Goal: Transaction & Acquisition: Purchase product/service

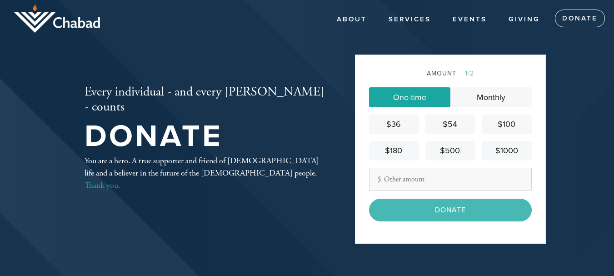
scroll to position [58, 0]
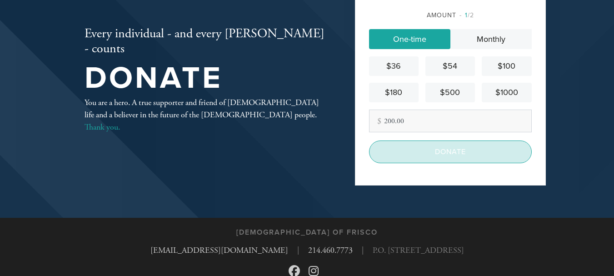
type input "200.00"
click at [442, 147] on input "Donate" at bounding box center [450, 151] width 163 height 23
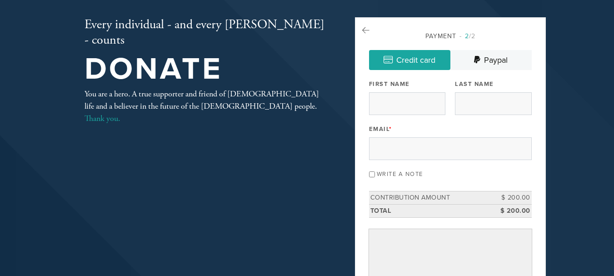
scroll to position [5, 0]
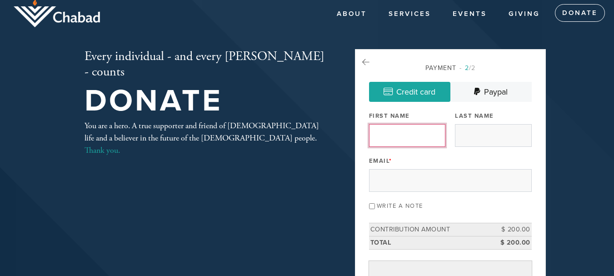
click at [377, 135] on input "First Name" at bounding box center [407, 135] width 76 height 23
type input "[PERSON_NAME]"
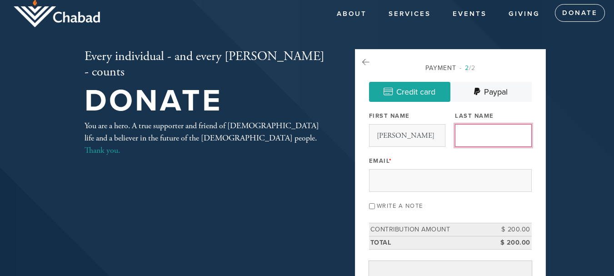
click at [493, 139] on input "Last Name" at bounding box center [493, 135] width 76 height 23
type input "Sadicarios"
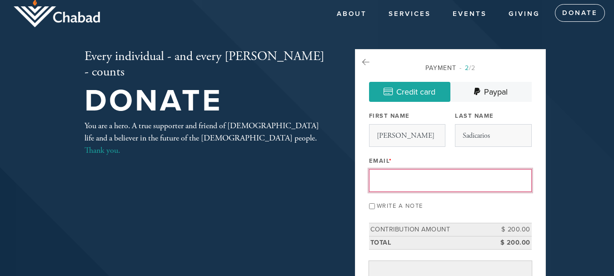
click at [425, 184] on input "Email *" at bounding box center [450, 180] width 163 height 23
type input "[EMAIL_ADDRESS][DOMAIN_NAME]"
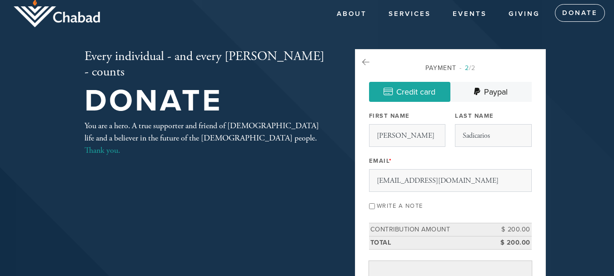
click at [373, 205] on input "Write a note" at bounding box center [372, 206] width 6 height 6
checkbox input "true"
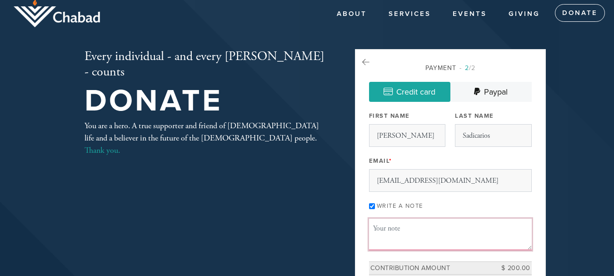
click at [385, 230] on textarea "Message or dedication" at bounding box center [450, 234] width 163 height 31
click at [459, 228] on textarea "[PERSON_NAME] from Barry, [PERSON_NAME], and [PERSON_NAME]" at bounding box center [450, 234] width 163 height 31
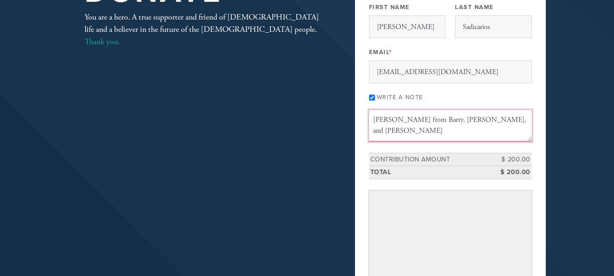
scroll to position [121, 0]
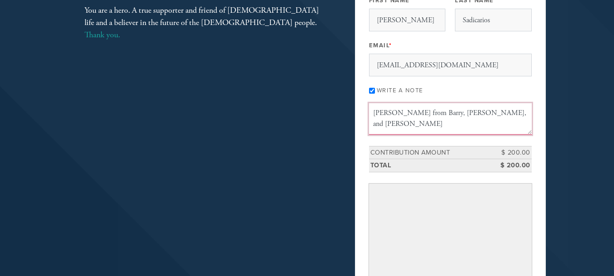
type textarea "[PERSON_NAME] from Barry, [PERSON_NAME], and [PERSON_NAME]"
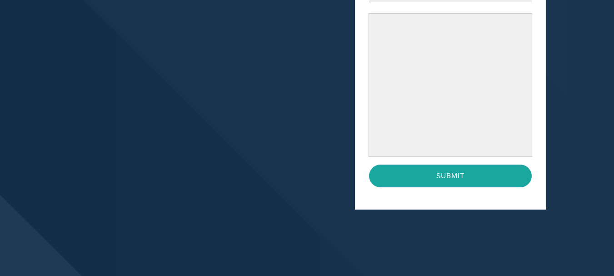
scroll to position [293, 0]
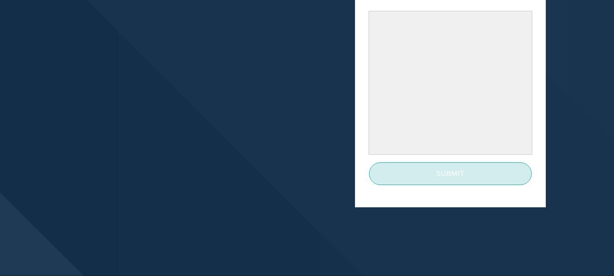
click at [499, 176] on input "Submit" at bounding box center [450, 173] width 163 height 23
